Goal: Information Seeking & Learning: Learn about a topic

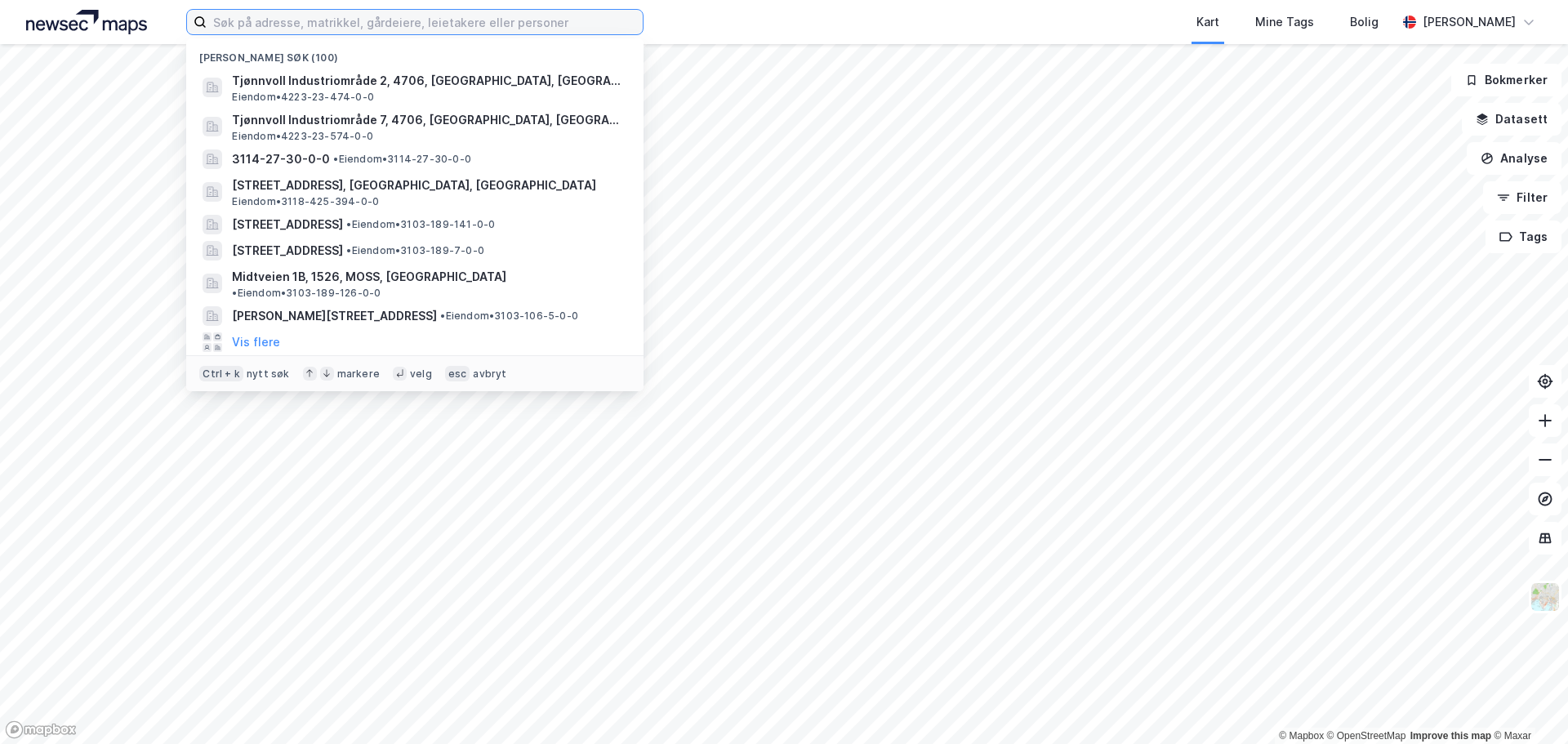
click at [369, 19] on input at bounding box center [424, 22] width 436 height 25
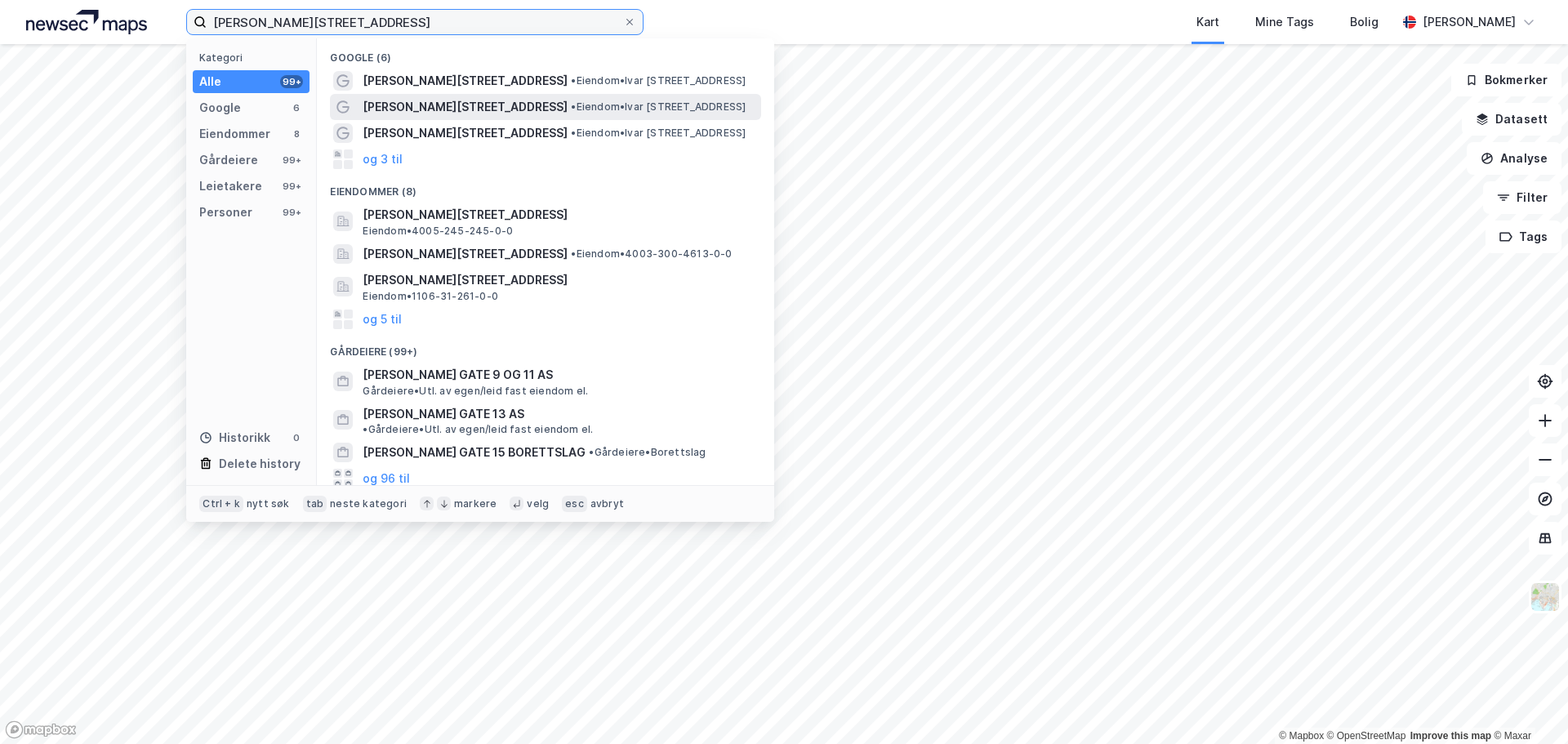
type input "[PERSON_NAME][STREET_ADDRESS]"
click at [474, 112] on span "[PERSON_NAME][STREET_ADDRESS]" at bounding box center [465, 106] width 205 height 19
